Goal: Navigation & Orientation: Find specific page/section

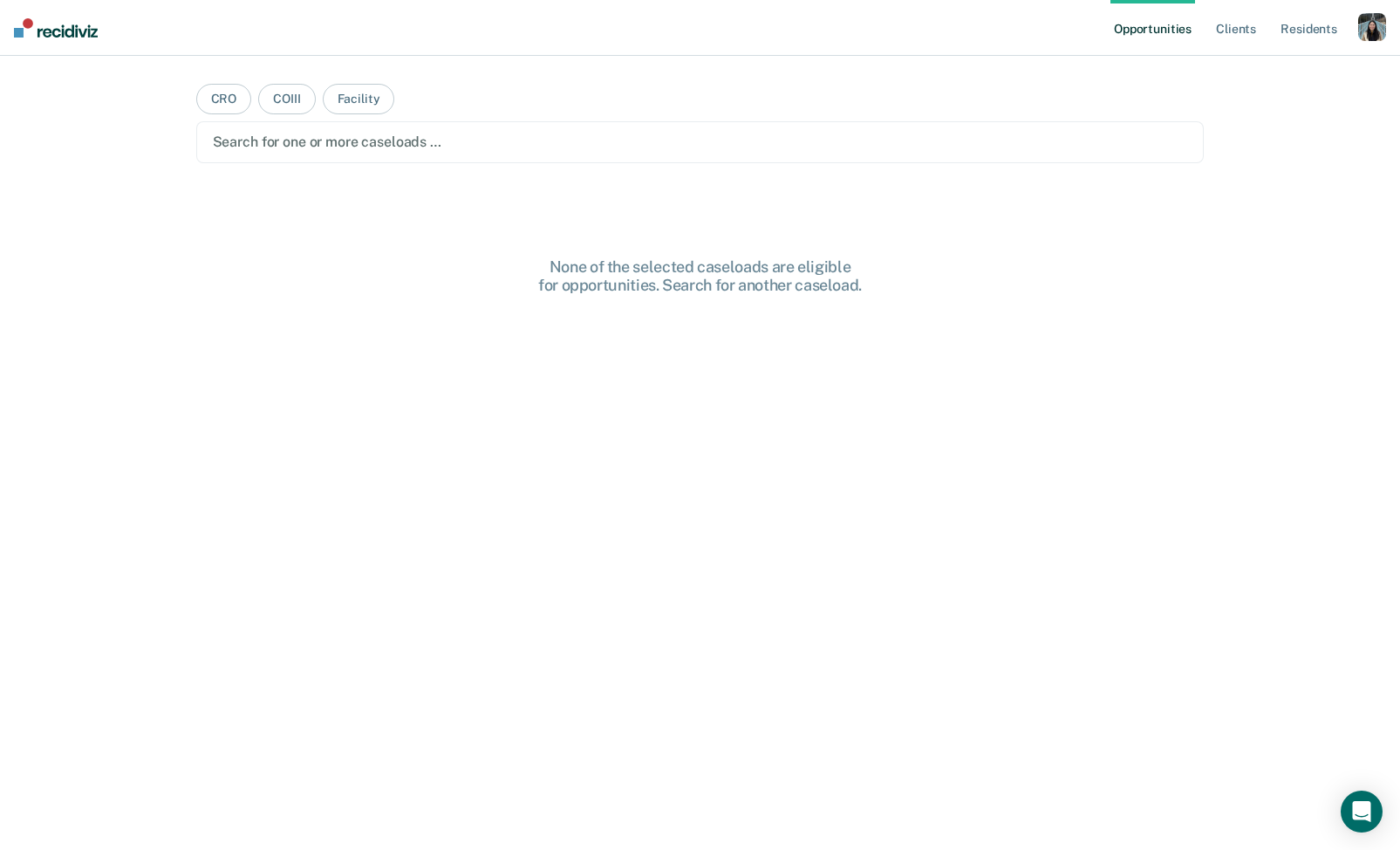
click at [1364, 26] on div "button" at bounding box center [1372, 27] width 28 height 28
click at [1260, 69] on link "Profile" at bounding box center [1301, 71] width 140 height 15
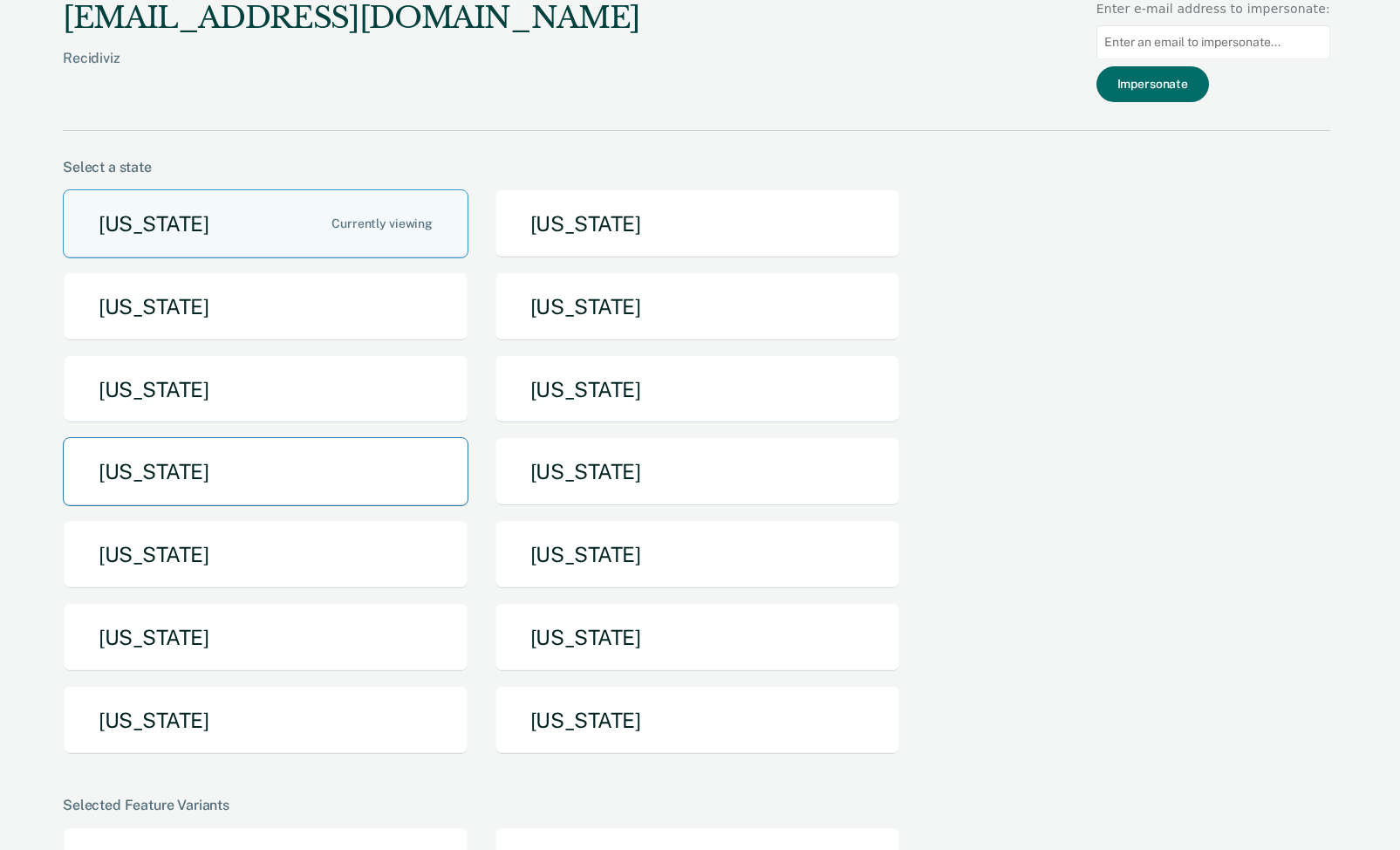
click at [338, 501] on button "[US_STATE]" at bounding box center [265, 471] width 406 height 69
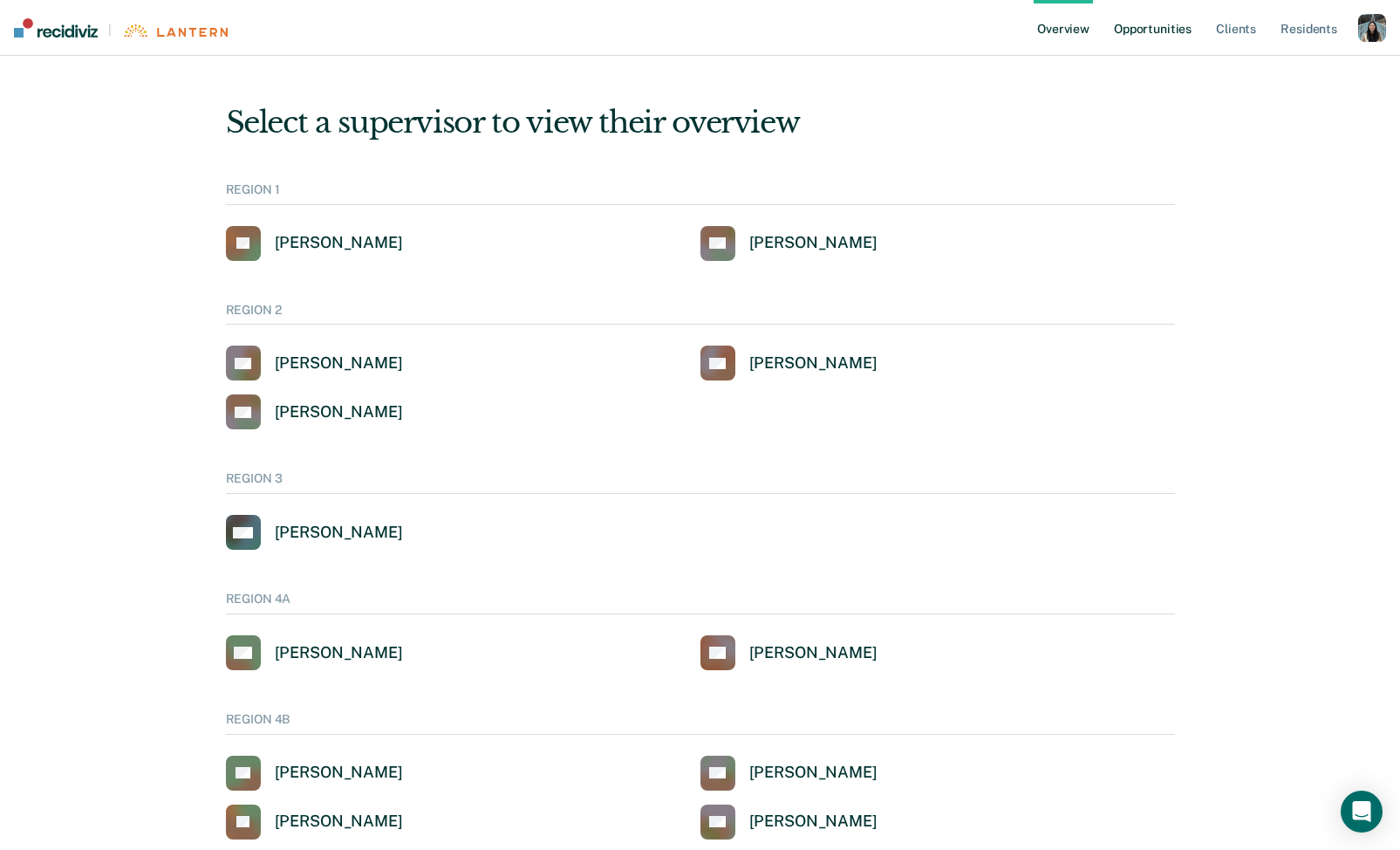
click at [1162, 42] on link "Opportunities" at bounding box center [1153, 28] width 85 height 56
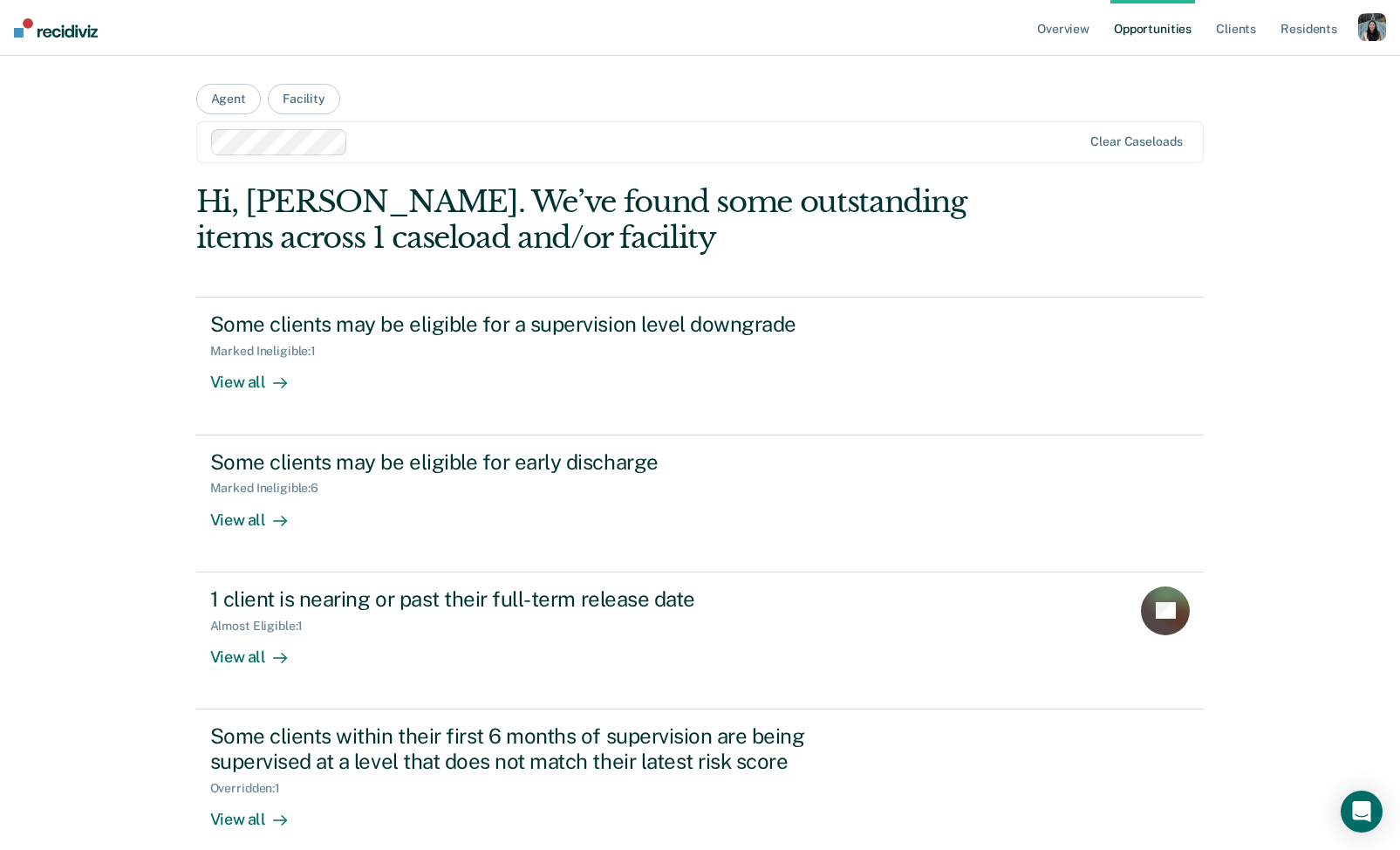
click at [1379, 20] on div "button" at bounding box center [1372, 27] width 28 height 28
click at [1267, 71] on link "Profile" at bounding box center [1301, 71] width 140 height 15
click at [1374, 20] on div "button" at bounding box center [1372, 27] width 28 height 28
click at [1310, 89] on link "How it works" at bounding box center [1301, 93] width 140 height 15
